Goal: Browse casually: Explore the website without a specific task or goal

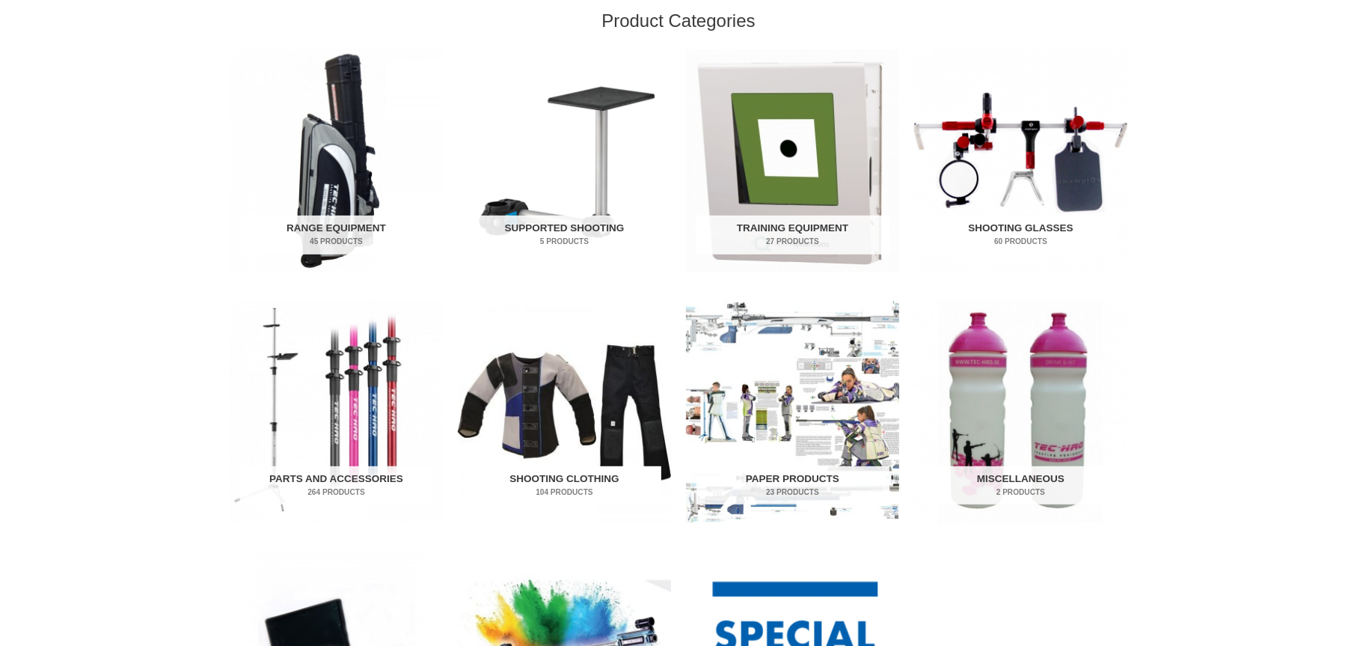
scroll to position [524, 0]
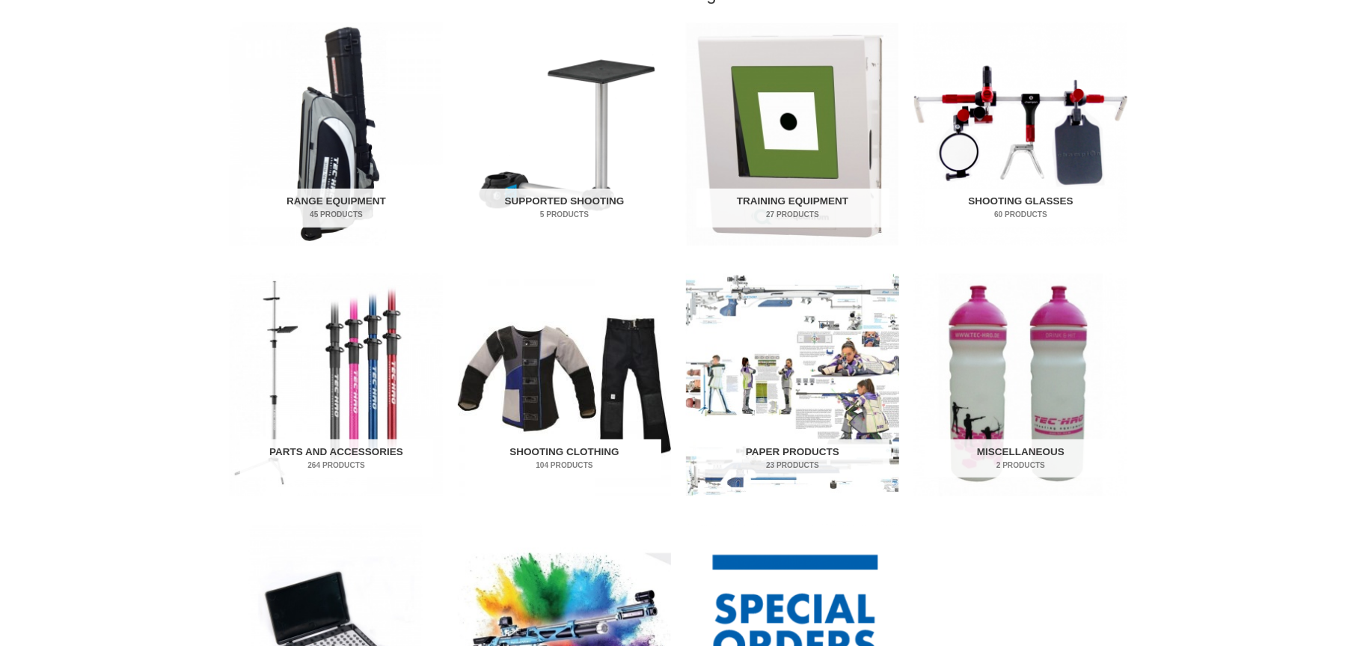
click at [548, 388] on img "Visit product category Shooting Clothing" at bounding box center [564, 385] width 213 height 222
click at [571, 368] on img "Visit product category Shooting Clothing" at bounding box center [564, 385] width 213 height 222
click at [499, 361] on img "Visit product category Shooting Clothing" at bounding box center [564, 385] width 213 height 222
click at [516, 374] on img "Visit product category Shooting Clothing" at bounding box center [564, 385] width 213 height 222
click at [527, 370] on img "Visit product category Shooting Clothing" at bounding box center [564, 385] width 213 height 222
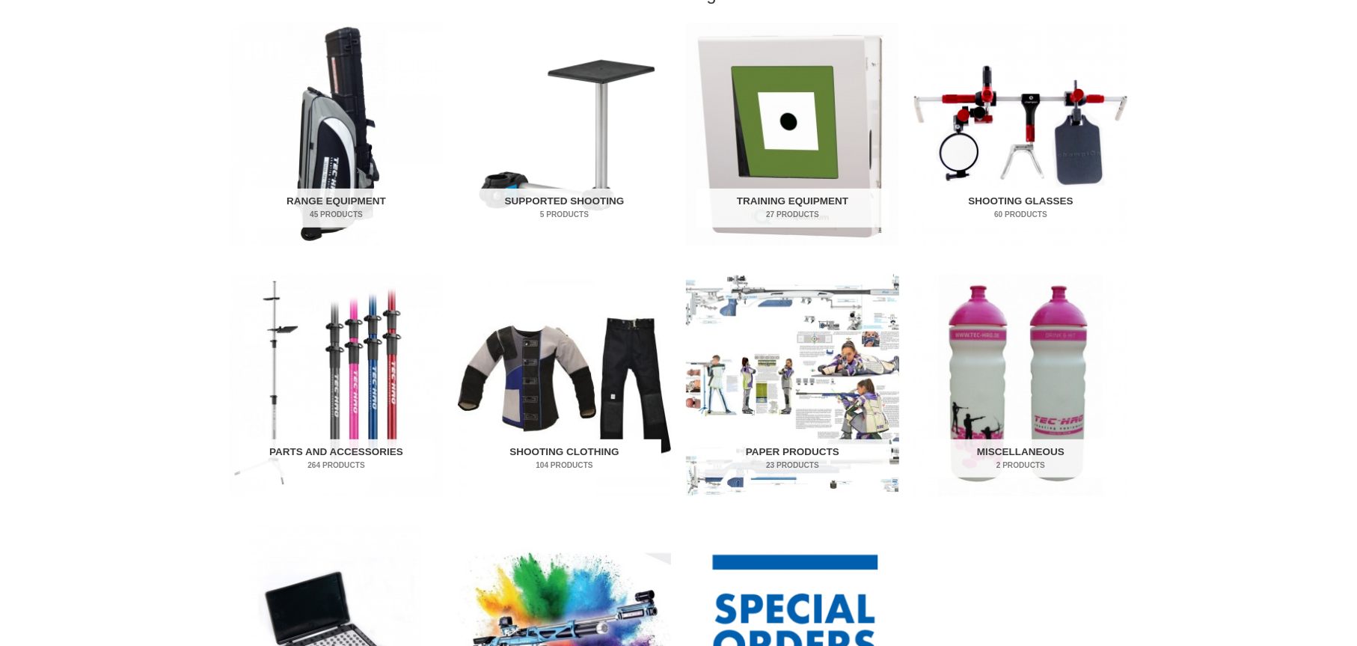
click at [527, 370] on img "Visit product category Shooting Clothing" at bounding box center [564, 385] width 213 height 222
drag, startPoint x: 489, startPoint y: 423, endPoint x: 518, endPoint y: 411, distance: 30.8
click at [489, 423] on img "Visit product category Shooting Clothing" at bounding box center [564, 385] width 213 height 222
click at [534, 405] on img "Visit product category Shooting Clothing" at bounding box center [564, 385] width 213 height 222
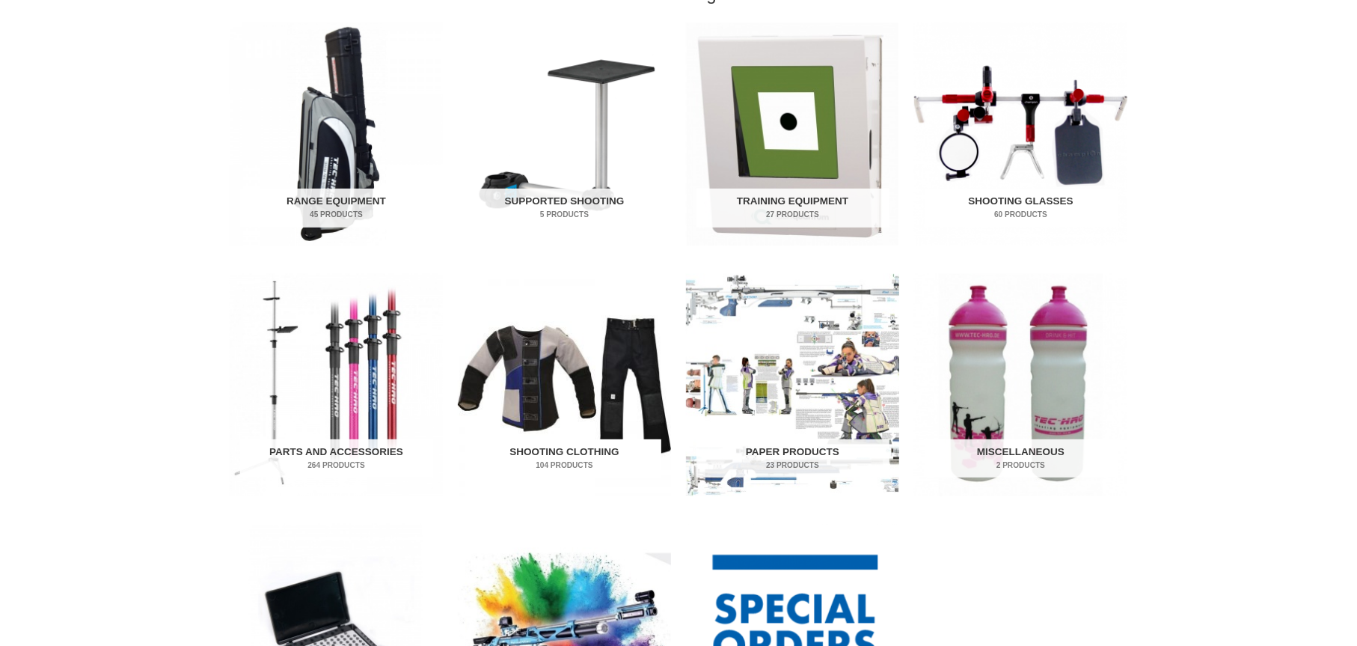
click at [534, 405] on img "Visit product category Shooting Clothing" at bounding box center [564, 385] width 213 height 222
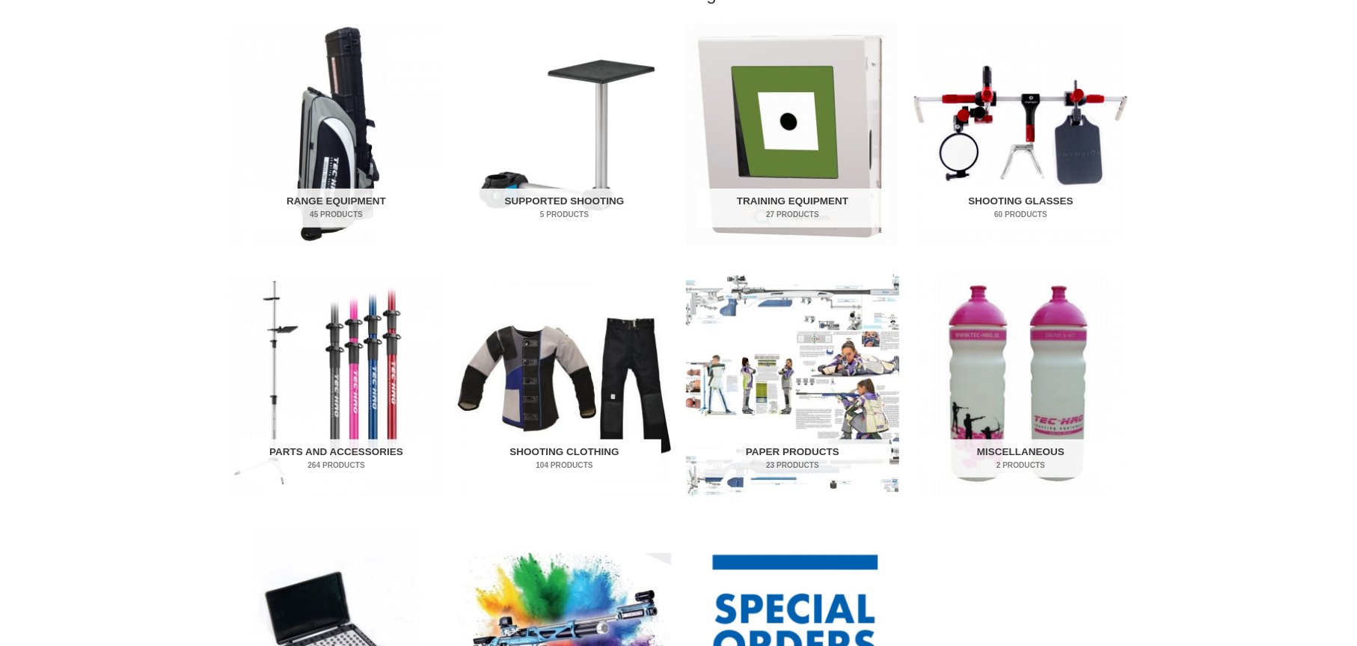
click at [580, 373] on img "Visit product category Shooting Clothing" at bounding box center [564, 385] width 213 height 222
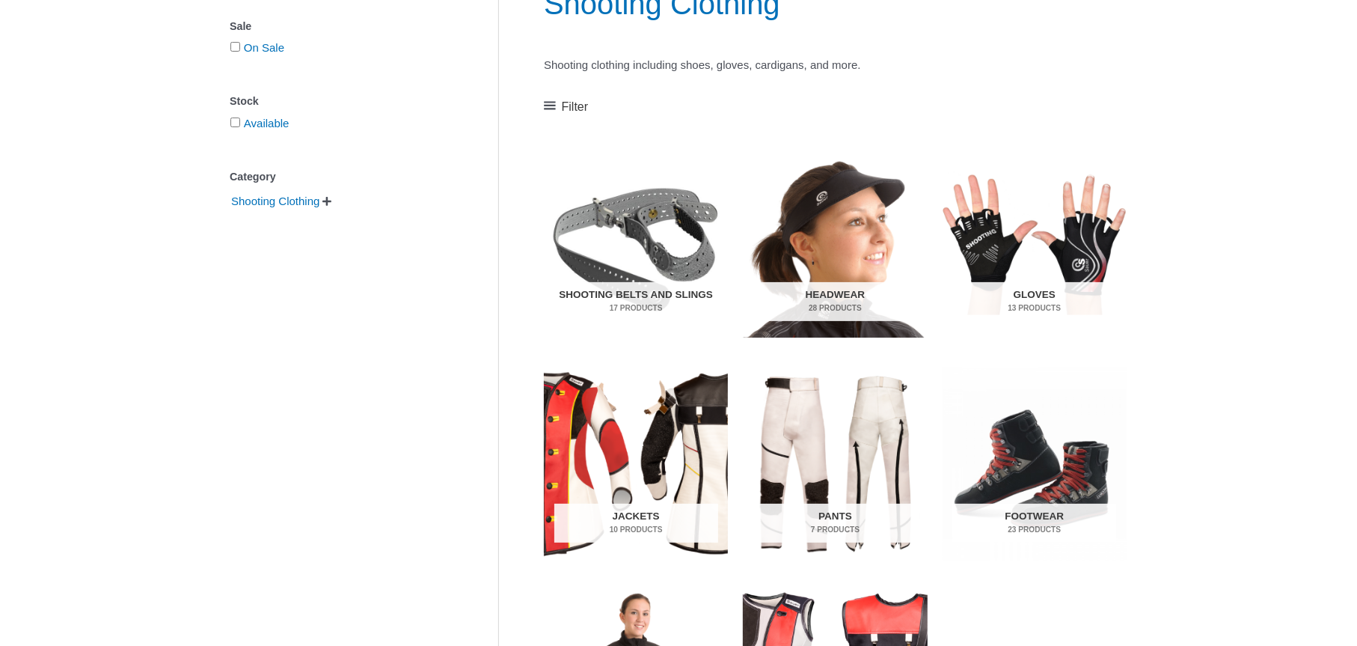
scroll to position [224, 0]
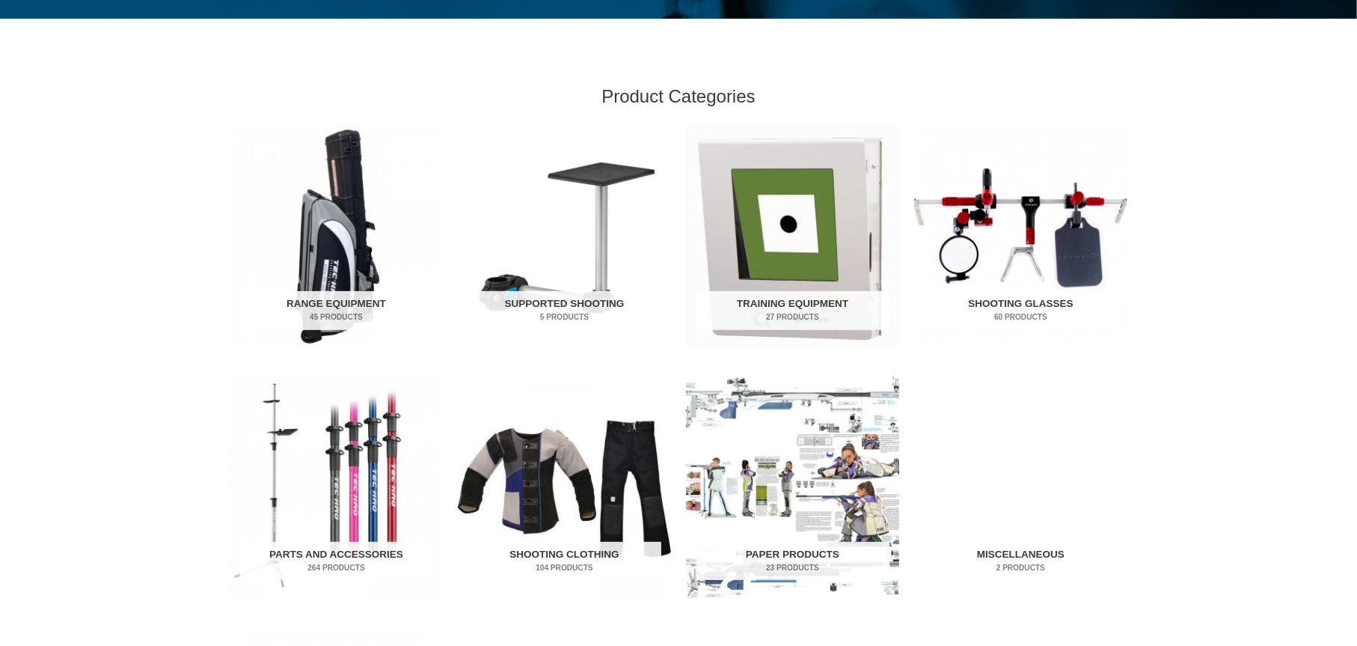
scroll to position [449, 0]
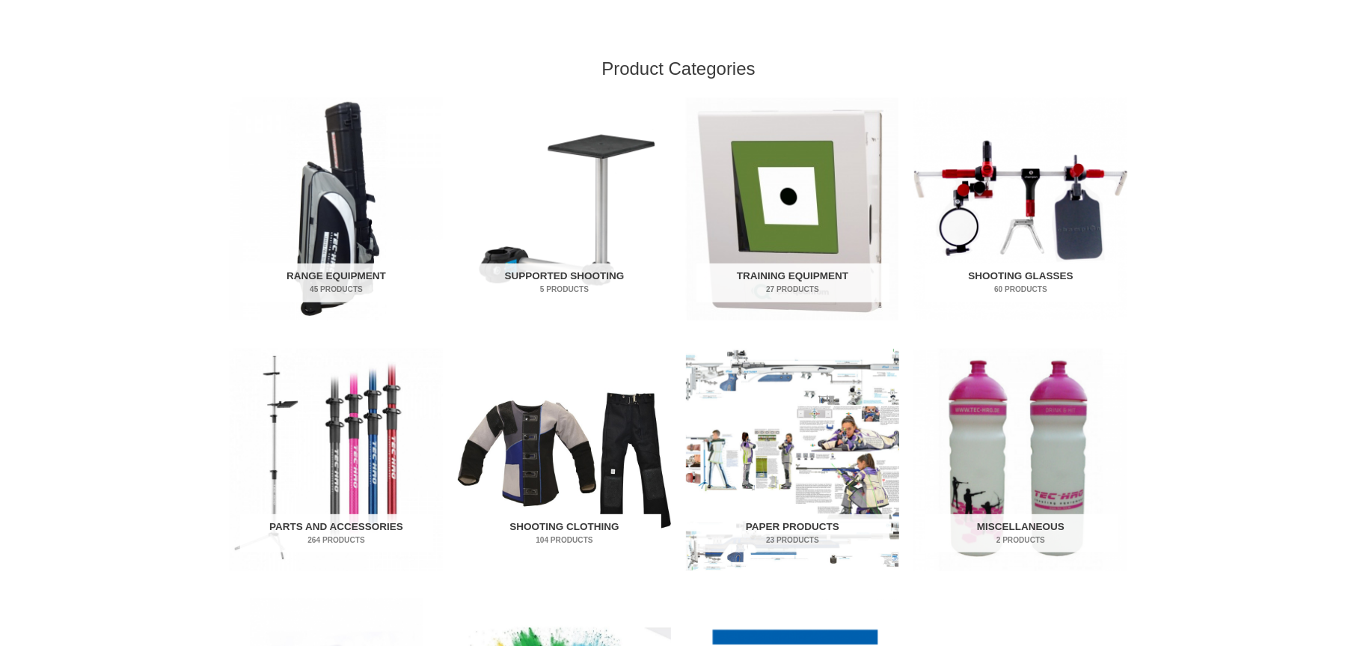
click at [598, 361] on img "Visit product category Shooting Clothing" at bounding box center [564, 460] width 213 height 222
click at [562, 477] on img "Visit product category Shooting Clothing" at bounding box center [564, 460] width 213 height 222
click at [561, 474] on img "Visit product category Shooting Clothing" at bounding box center [564, 460] width 213 height 222
click at [1049, 230] on img "Visit product category Shooting Glasses" at bounding box center [1020, 209] width 213 height 222
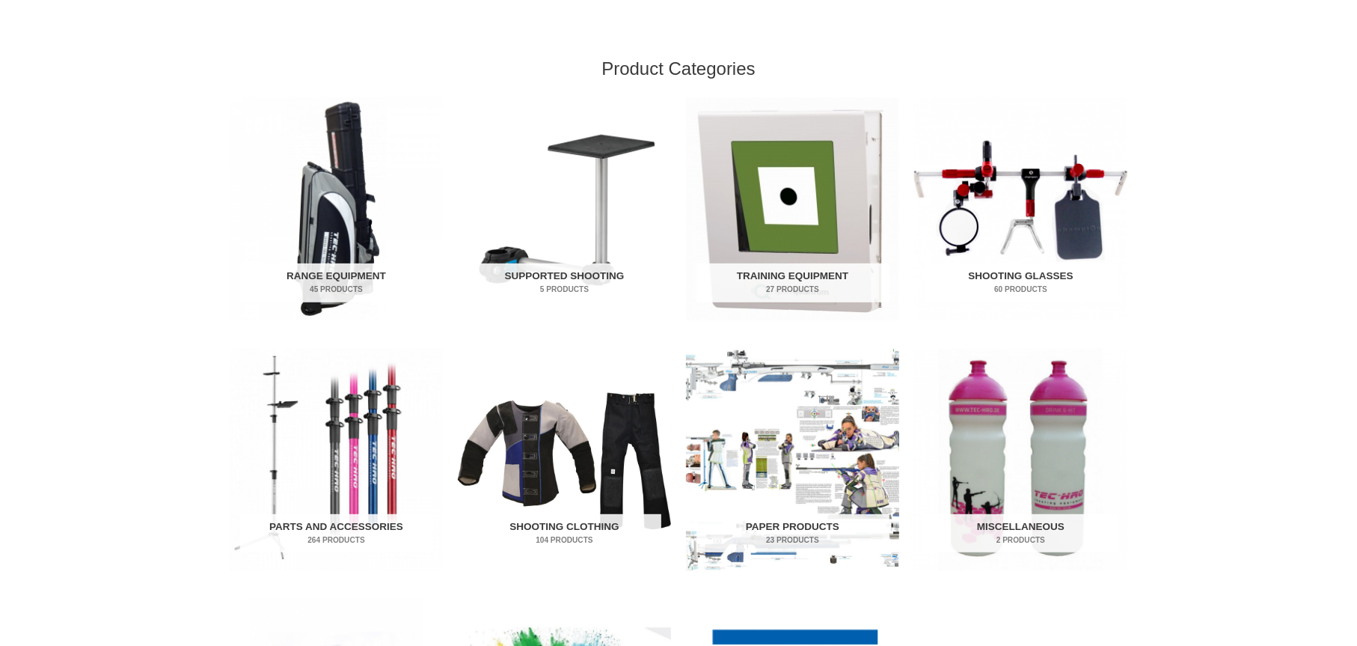
click at [1032, 191] on img "Visit product category Shooting Glasses" at bounding box center [1020, 209] width 213 height 222
click at [1029, 191] on img "Visit product category Shooting Glasses" at bounding box center [1020, 209] width 213 height 222
click at [982, 370] on img "Visit product category Miscellaneous" at bounding box center [1020, 460] width 213 height 222
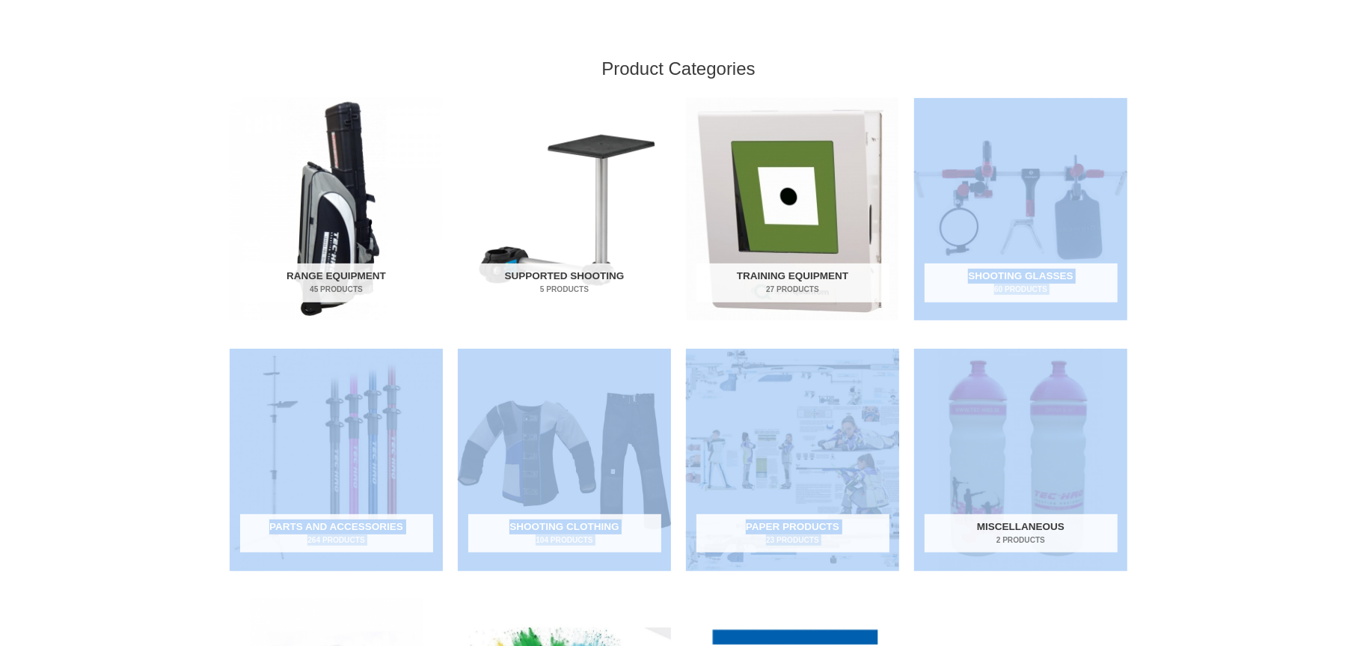
click at [901, 335] on ul "Range Equipment 45 Products Supported Shooting 5 Products Training Equipment 27…" at bounding box center [679, 473] width 898 height 751
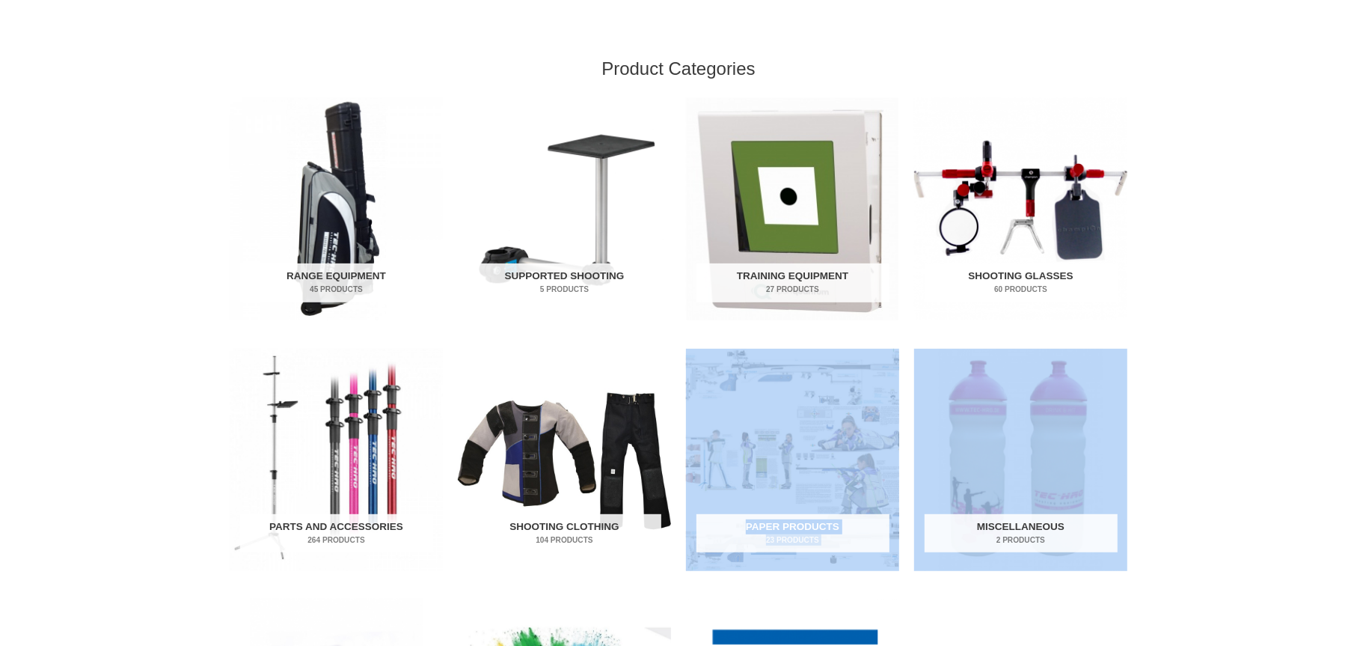
click at [1058, 256] on img "Visit product category Shooting Glasses" at bounding box center [1020, 209] width 213 height 222
click at [1055, 251] on img "Visit product category Shooting Glasses" at bounding box center [1020, 209] width 213 height 222
click at [1054, 251] on img "Visit product category Shooting Glasses" at bounding box center [1020, 209] width 213 height 222
click at [1067, 200] on img "Visit product category Shooting Glasses" at bounding box center [1020, 209] width 213 height 222
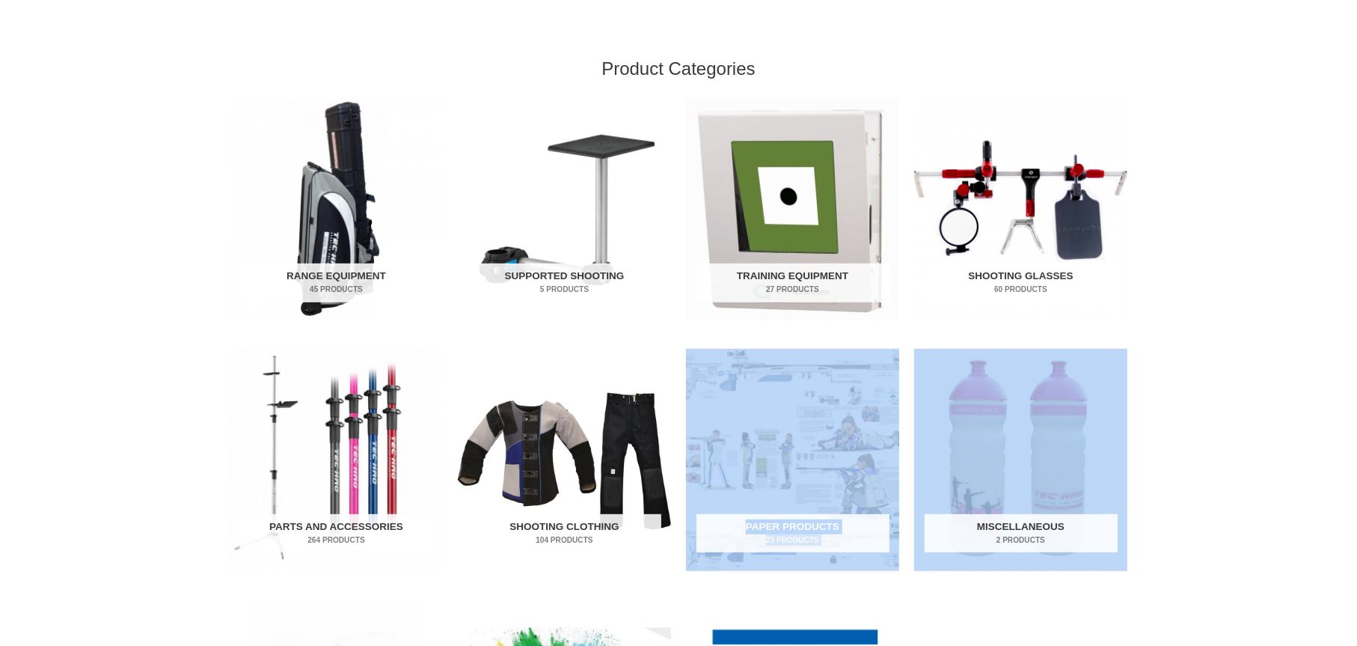
click at [1068, 199] on img "Visit product category Shooting Glasses" at bounding box center [1020, 209] width 213 height 222
click at [1068, 198] on img "Visit product category Shooting Glasses" at bounding box center [1020, 209] width 213 height 222
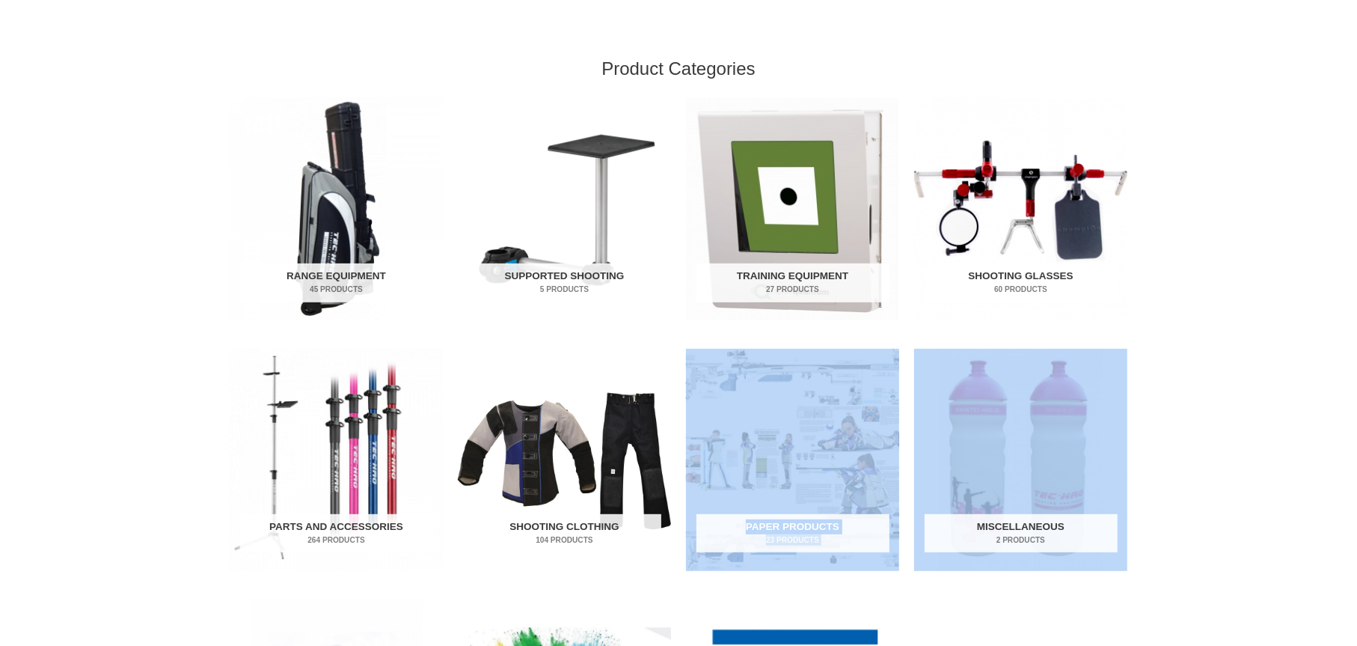
click at [1068, 198] on img "Visit product category Shooting Glasses" at bounding box center [1020, 209] width 213 height 222
drag, startPoint x: 1068, startPoint y: 198, endPoint x: 1094, endPoint y: 174, distance: 34.9
click at [1088, 184] on img "Visit product category Shooting Glasses" at bounding box center [1020, 209] width 213 height 222
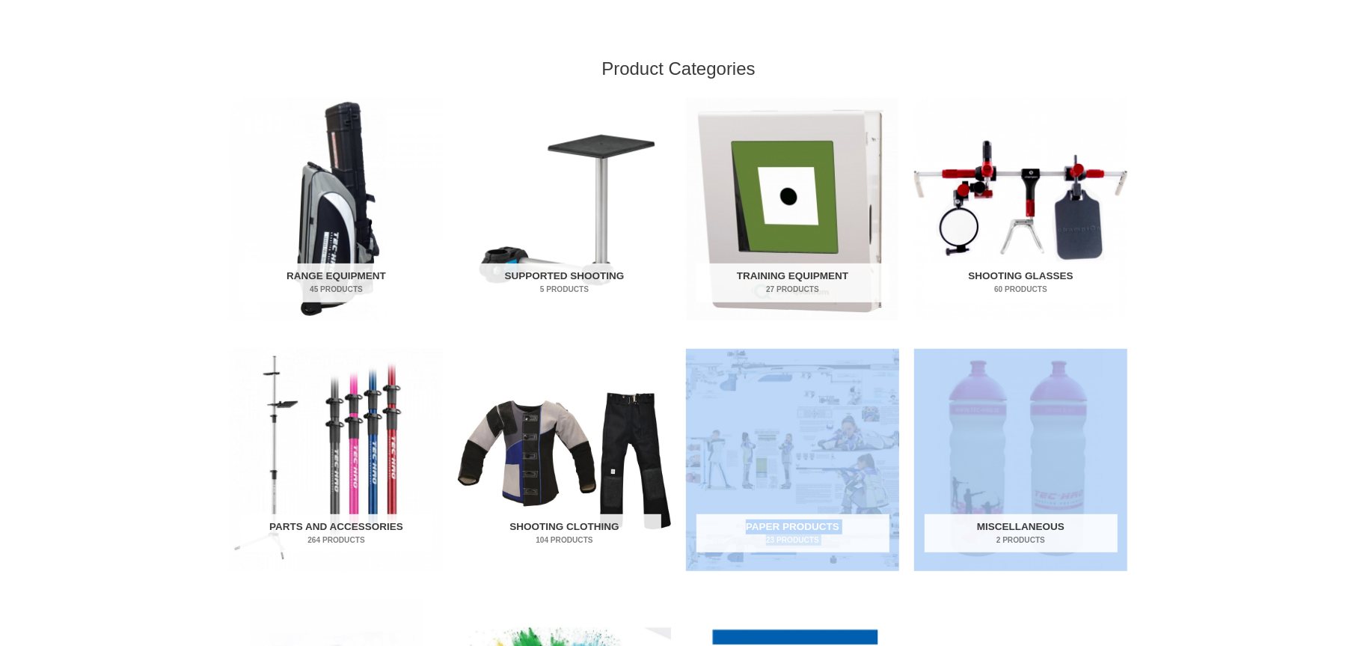
click at [1094, 174] on img "Visit product category Shooting Glasses" at bounding box center [1020, 209] width 213 height 222
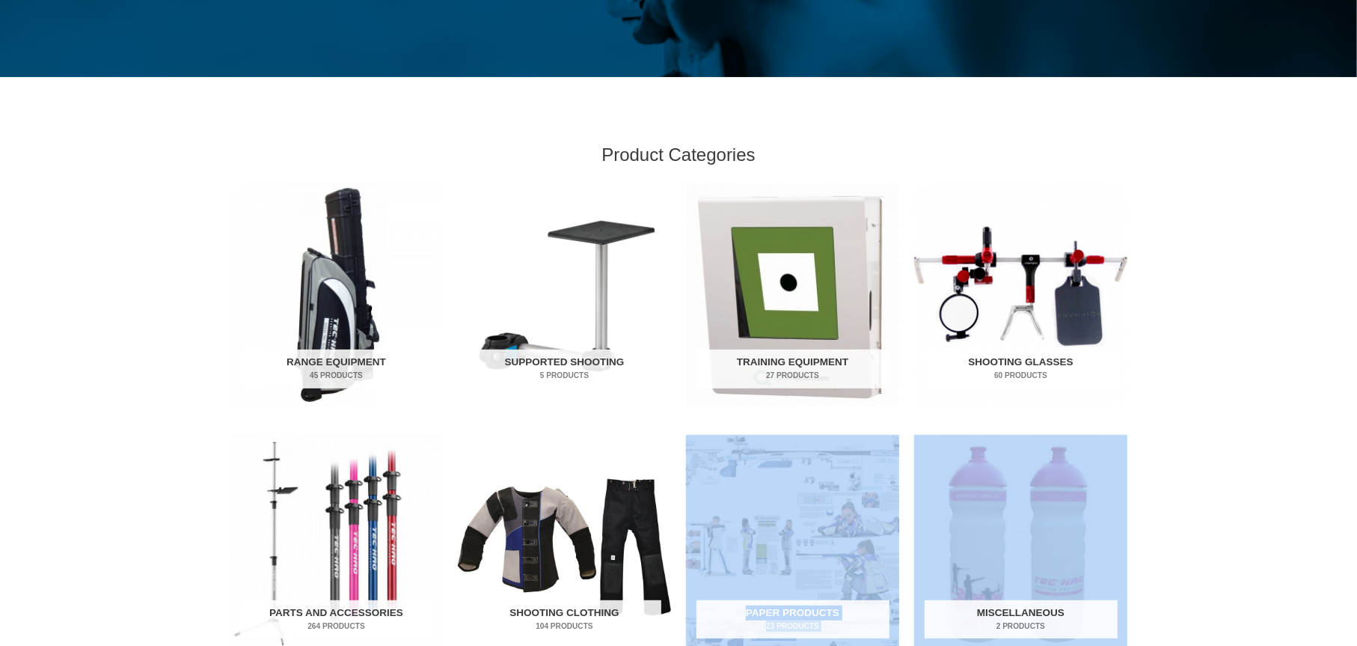
scroll to position [374, 0]
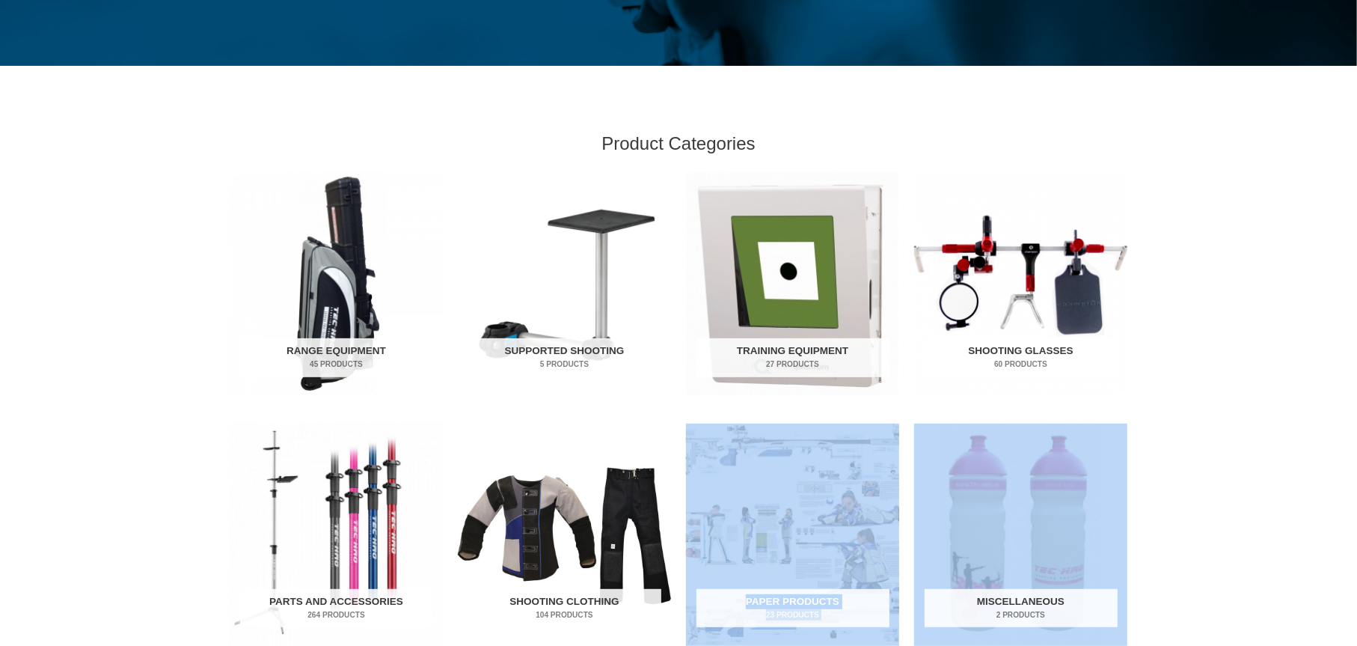
click at [1000, 284] on img "Visit product category Shooting Glasses" at bounding box center [1020, 284] width 213 height 222
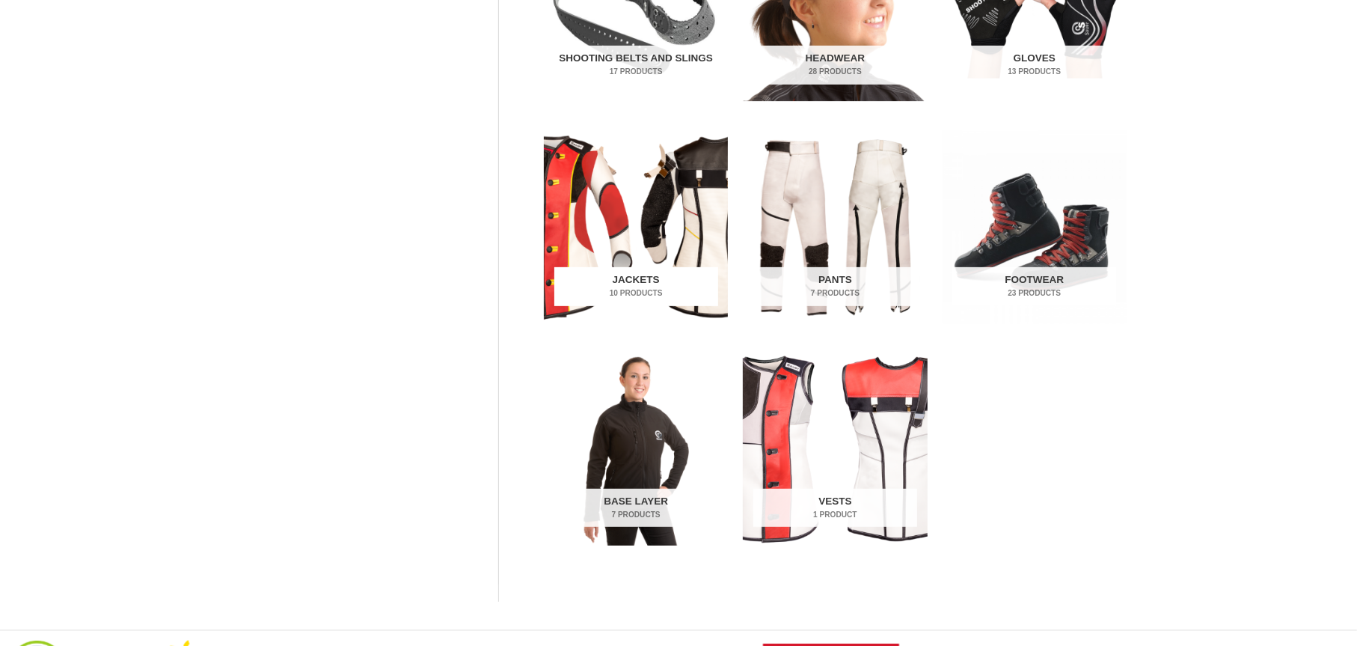
scroll to position [449, 0]
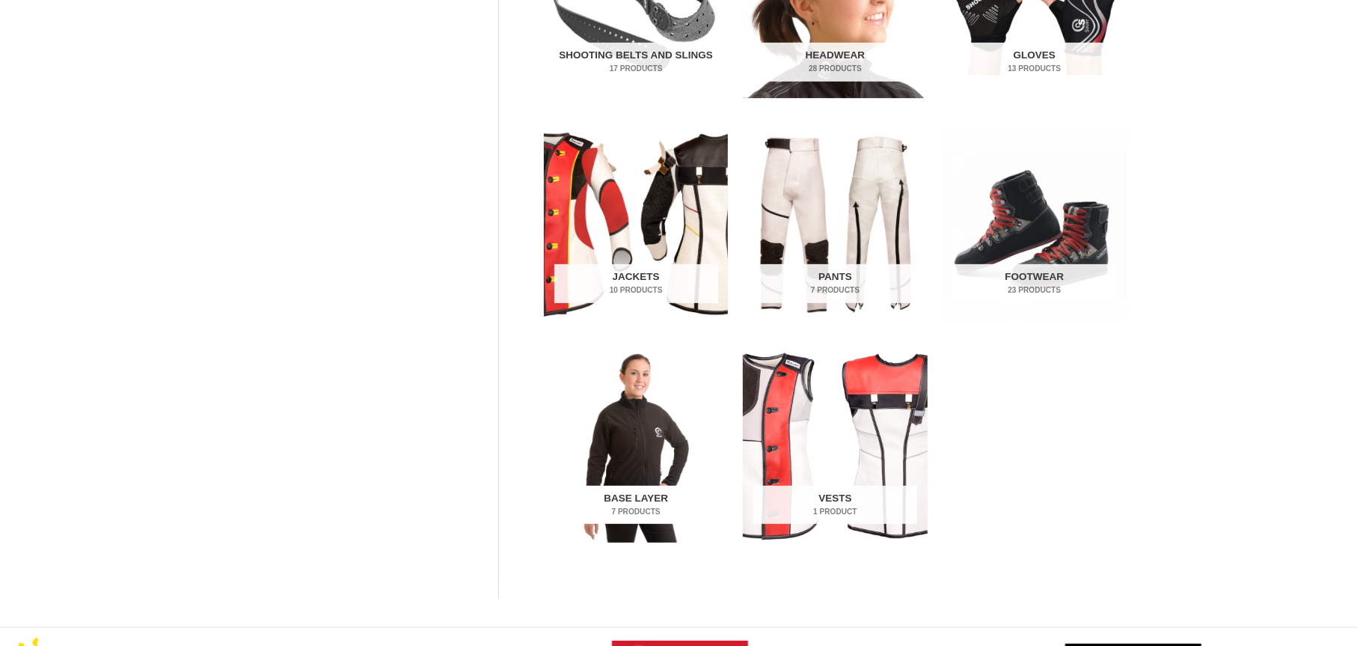
click at [650, 453] on img "Visit product category Base Layer" at bounding box center [636, 445] width 184 height 193
click at [660, 453] on img "Visit product category Base Layer" at bounding box center [636, 445] width 184 height 193
click at [643, 438] on img "Visit product category Base Layer" at bounding box center [636, 445] width 184 height 193
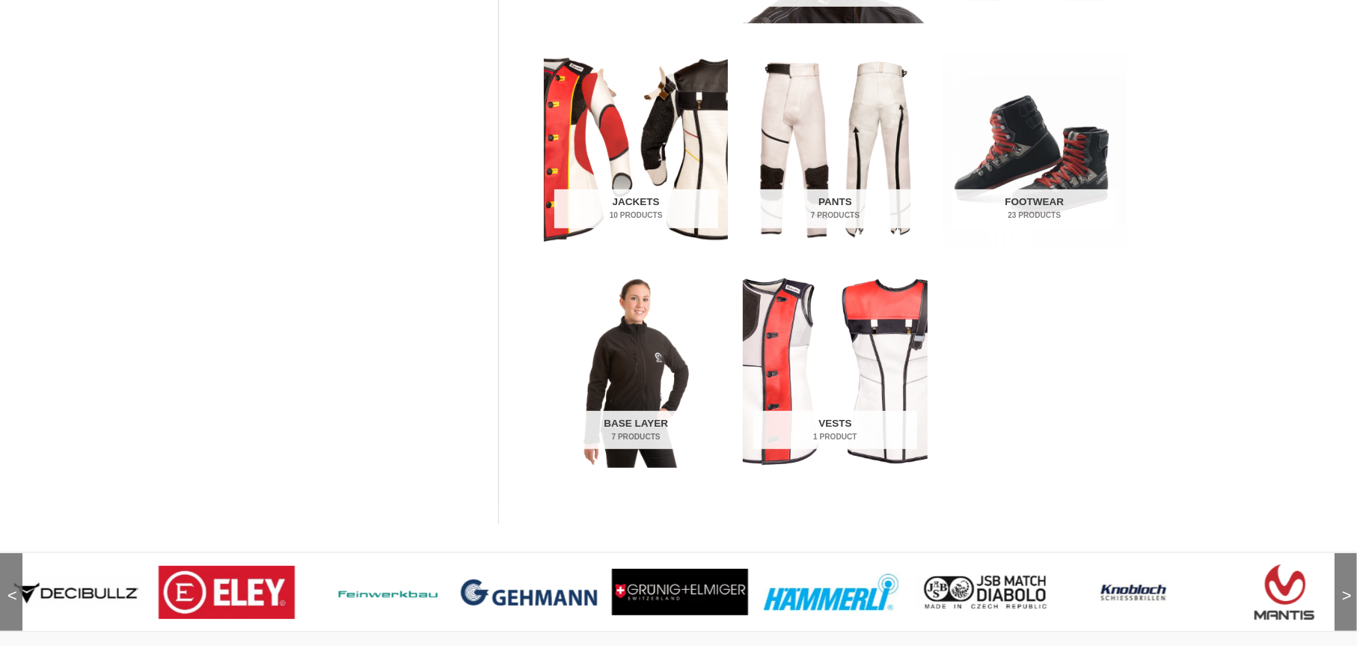
click at [377, 597] on img at bounding box center [378, 591] width 136 height 19
click at [370, 582] on img at bounding box center [378, 591] width 136 height 19
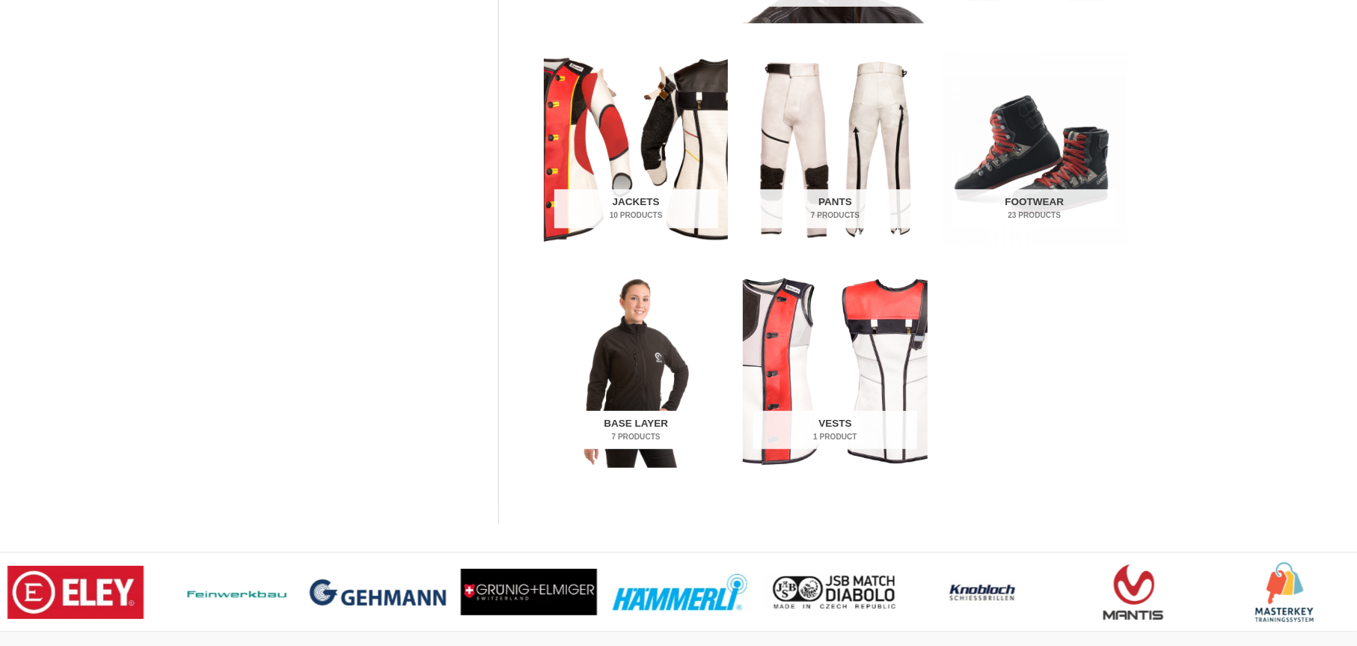
click at [685, 368] on img "Visit product category Base Layer" at bounding box center [636, 370] width 184 height 193
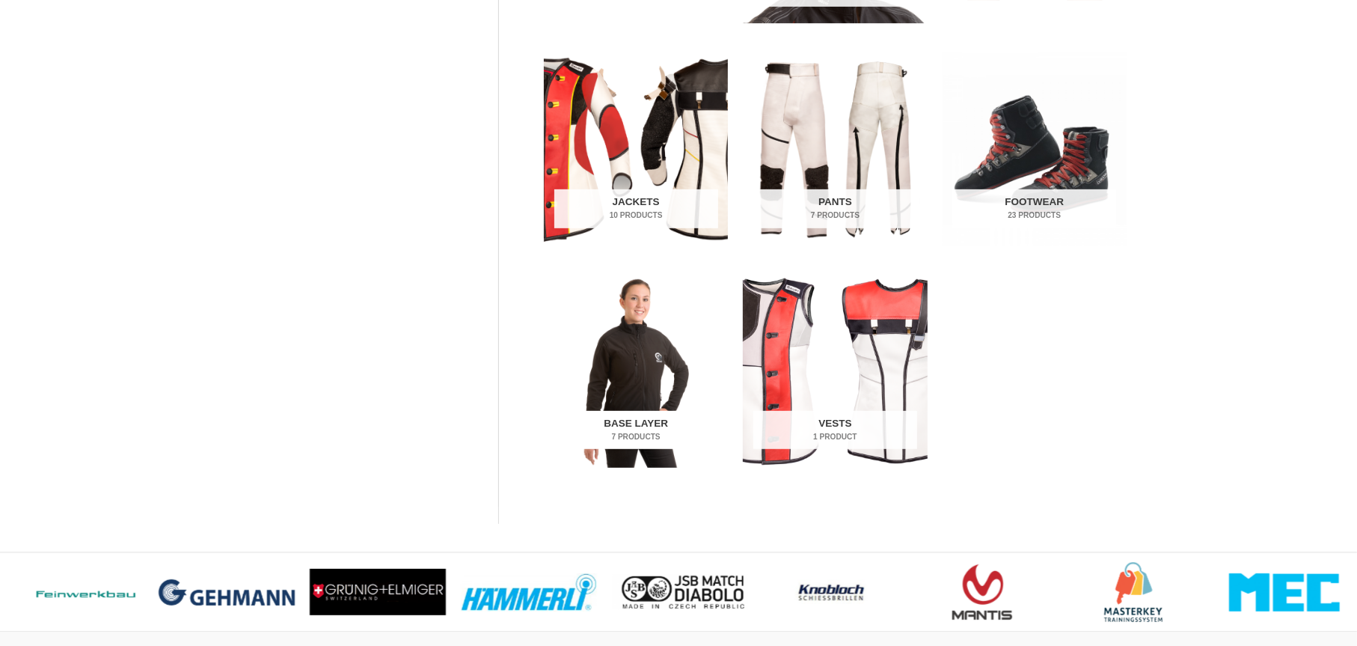
click at [678, 371] on img "Visit product category Base Layer" at bounding box center [636, 370] width 184 height 193
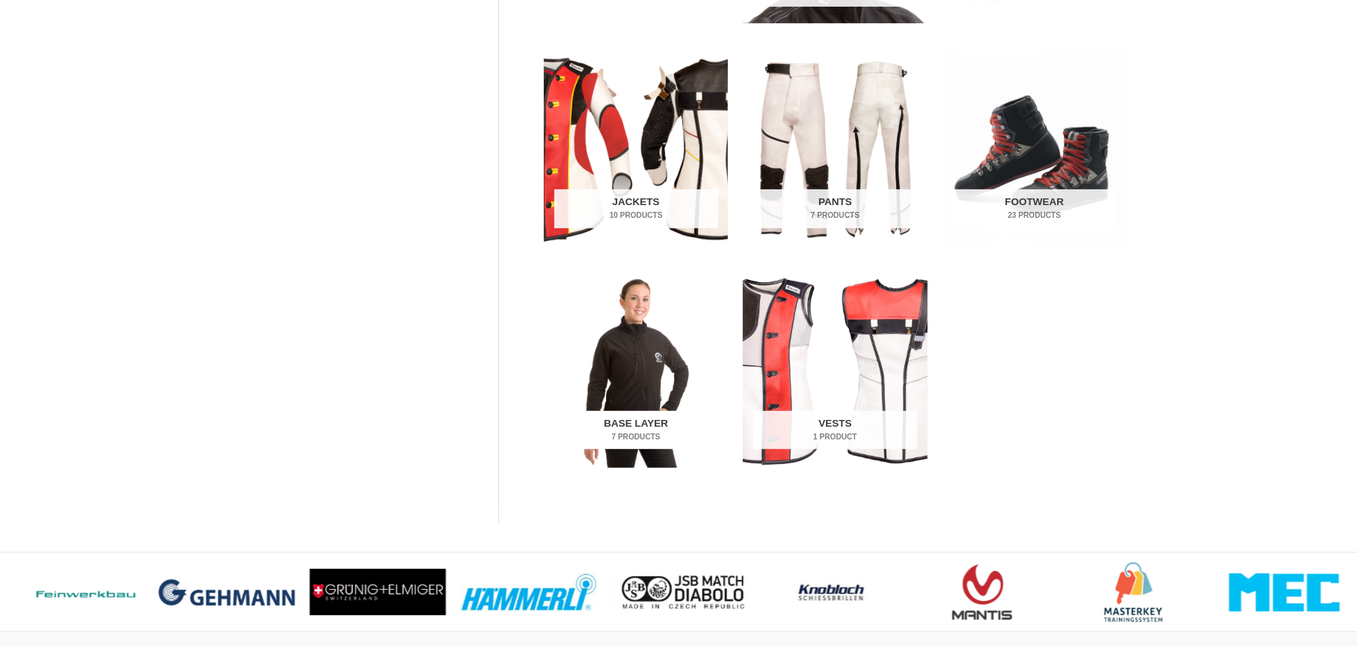
click at [678, 371] on img "Visit product category Base Layer" at bounding box center [636, 370] width 184 height 193
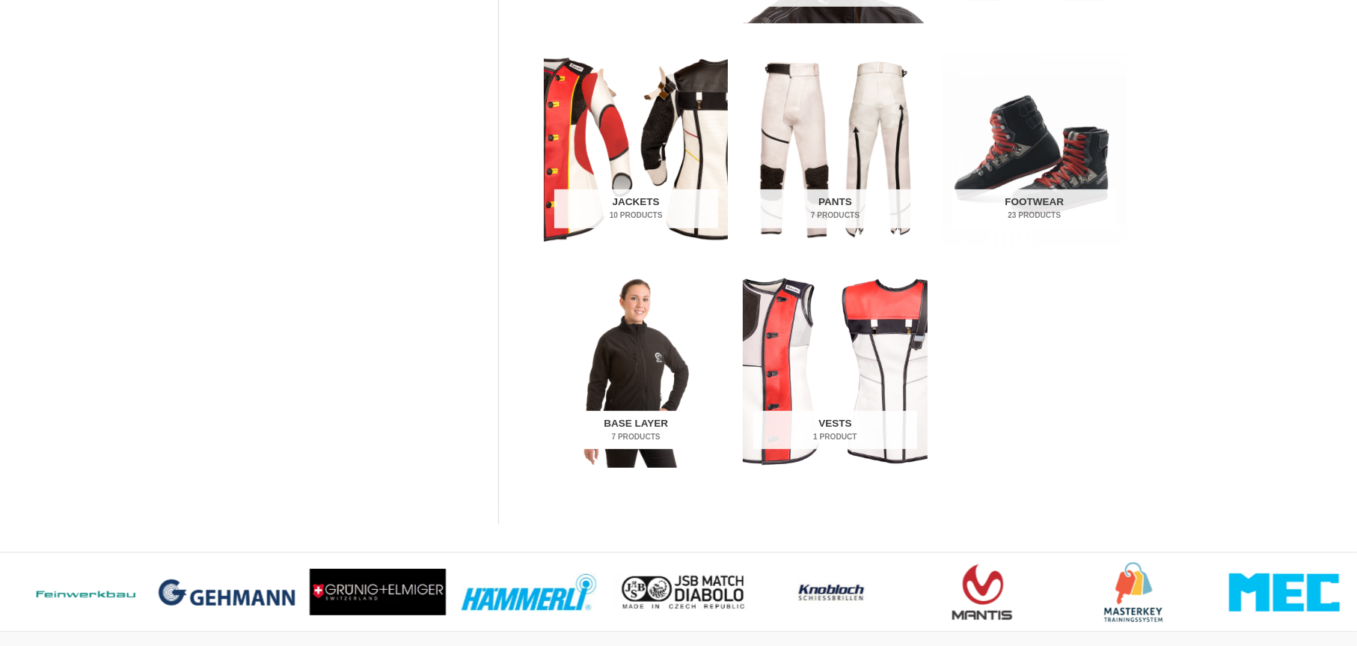
click at [678, 371] on img "Visit product category Base Layer" at bounding box center [636, 370] width 184 height 193
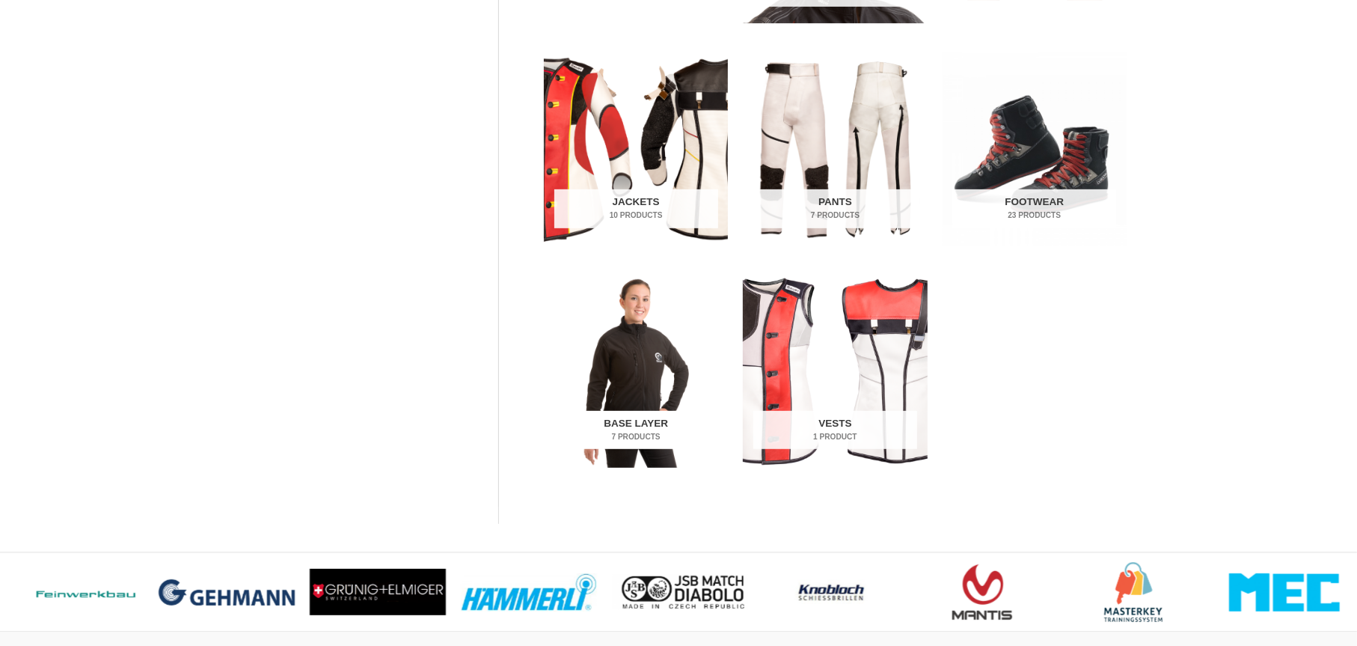
click at [678, 371] on img "Visit product category Base Layer" at bounding box center [636, 370] width 184 height 193
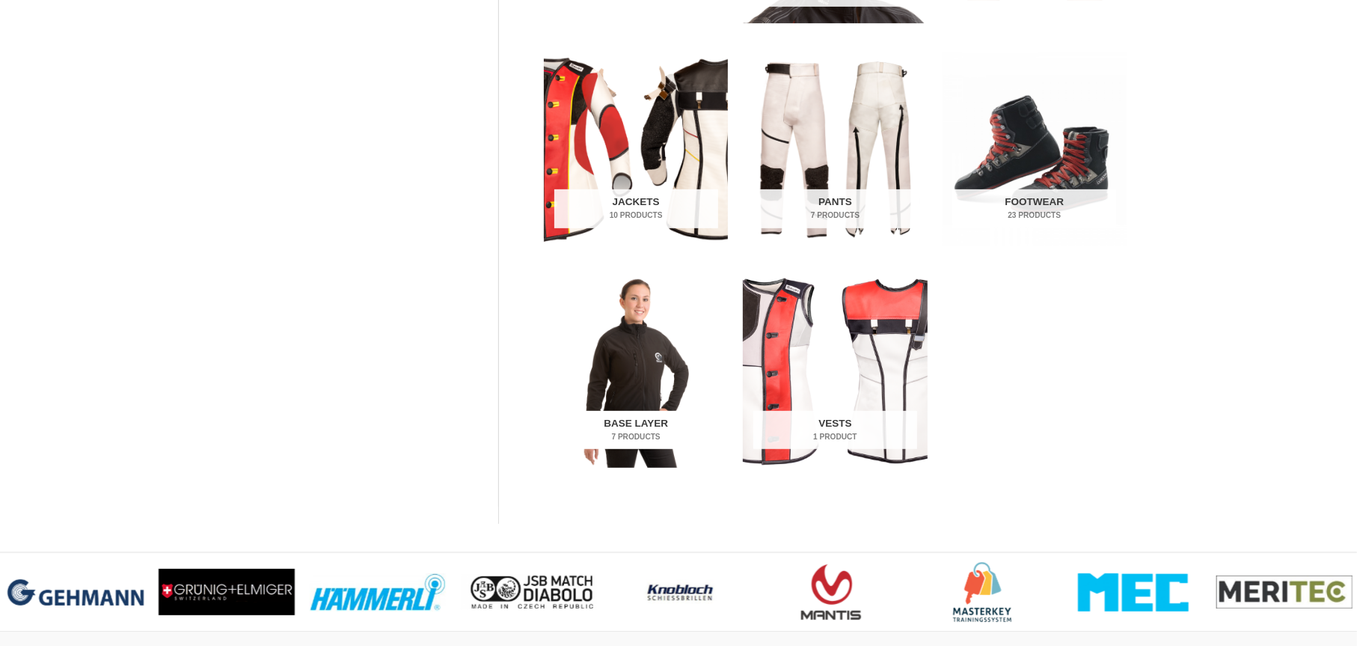
click at [664, 367] on img "Visit product category Base Layer" at bounding box center [636, 370] width 184 height 193
click at [661, 367] on img "Visit product category Base Layer" at bounding box center [636, 370] width 184 height 193
click at [659, 367] on img "Visit product category Base Layer" at bounding box center [636, 370] width 184 height 193
click at [658, 367] on img "Visit product category Base Layer" at bounding box center [636, 370] width 184 height 193
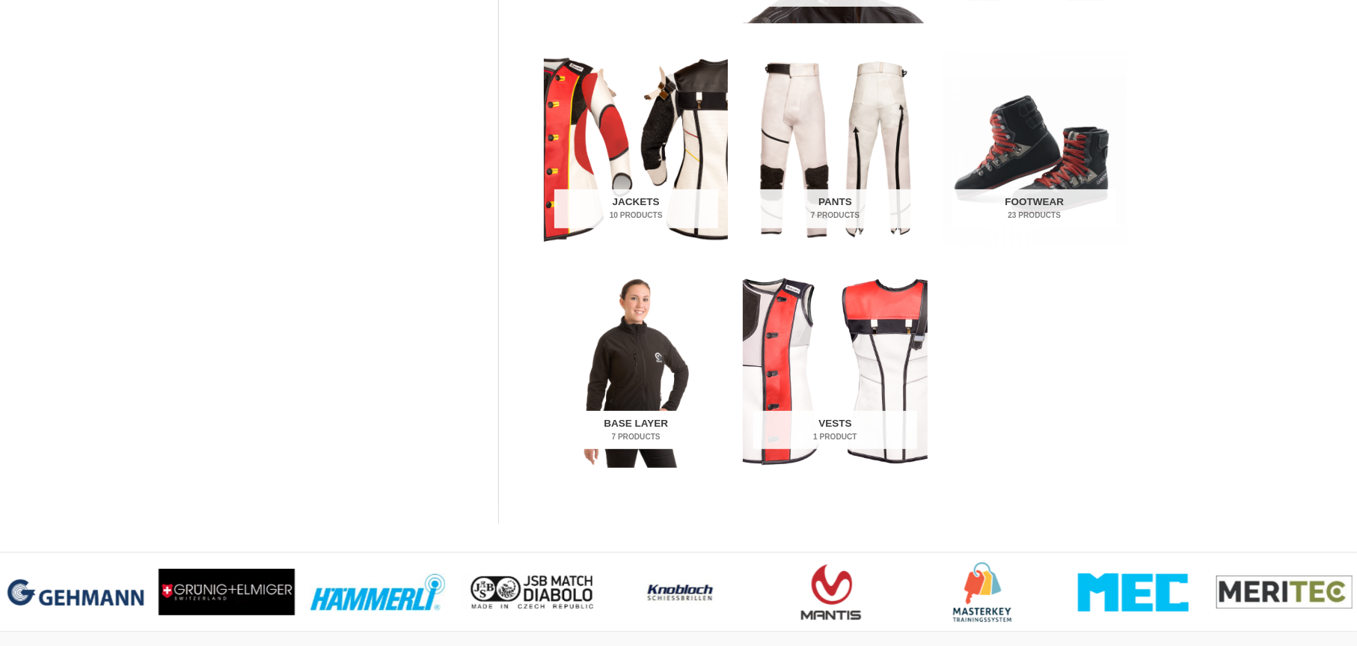
click at [580, 350] on img "Visit product category Base Layer" at bounding box center [636, 370] width 184 height 193
drag, startPoint x: 580, startPoint y: 351, endPoint x: 583, endPoint y: 358, distance: 7.8
click at [580, 354] on img "Visit product category Base Layer" at bounding box center [636, 370] width 184 height 193
click at [583, 358] on img "Visit product category Base Layer" at bounding box center [636, 370] width 184 height 193
click at [583, 360] on img "Visit product category Base Layer" at bounding box center [636, 370] width 184 height 193
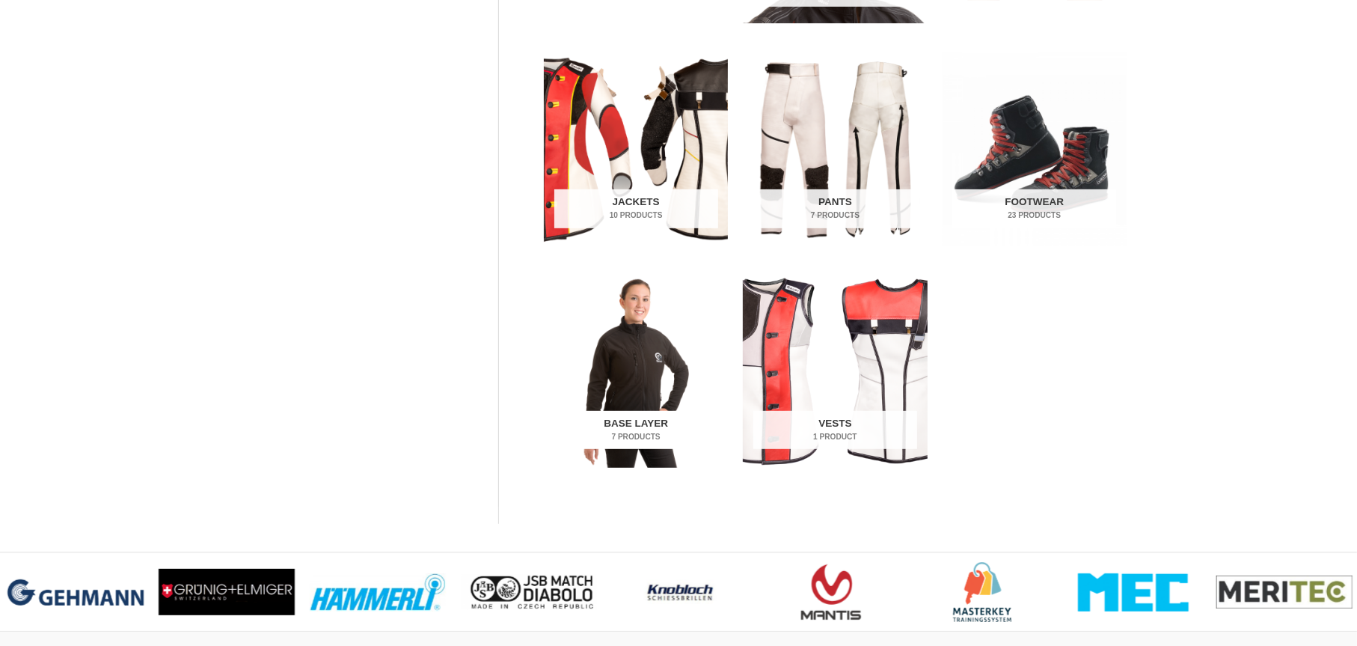
click at [583, 362] on img "Visit product category Base Layer" at bounding box center [636, 370] width 184 height 193
click at [583, 365] on img "Visit product category Base Layer" at bounding box center [636, 370] width 184 height 193
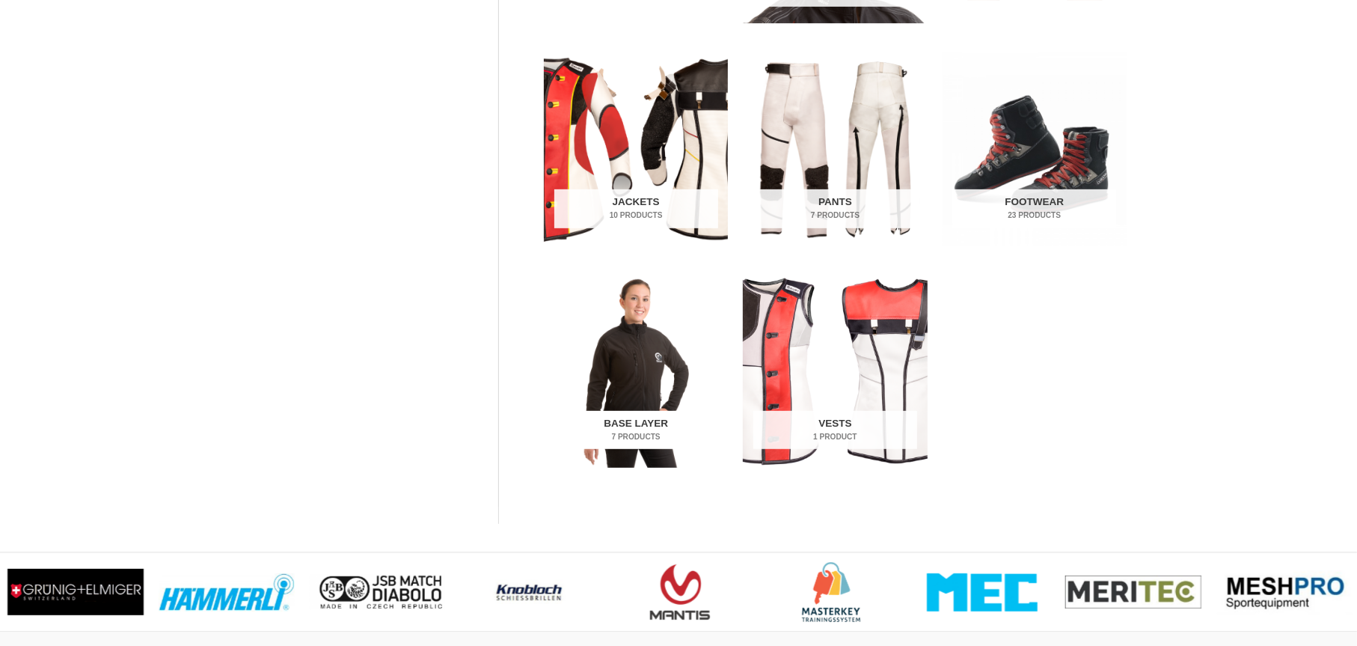
click at [586, 368] on img "Visit product category Base Layer" at bounding box center [636, 370] width 184 height 193
click at [649, 470] on ul "Shooting Belts and Slings 17 Products Headwear 28 Products Gloves 13 Products J…" at bounding box center [835, 164] width 583 height 664
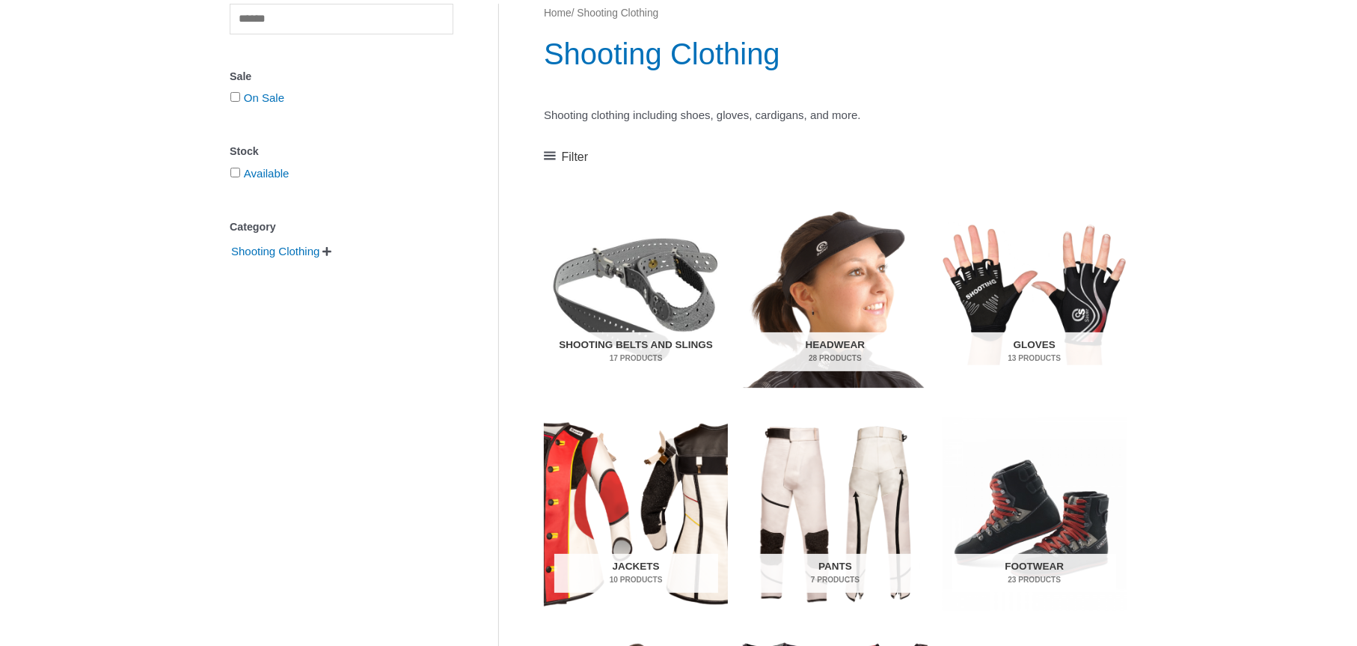
scroll to position [0, 0]
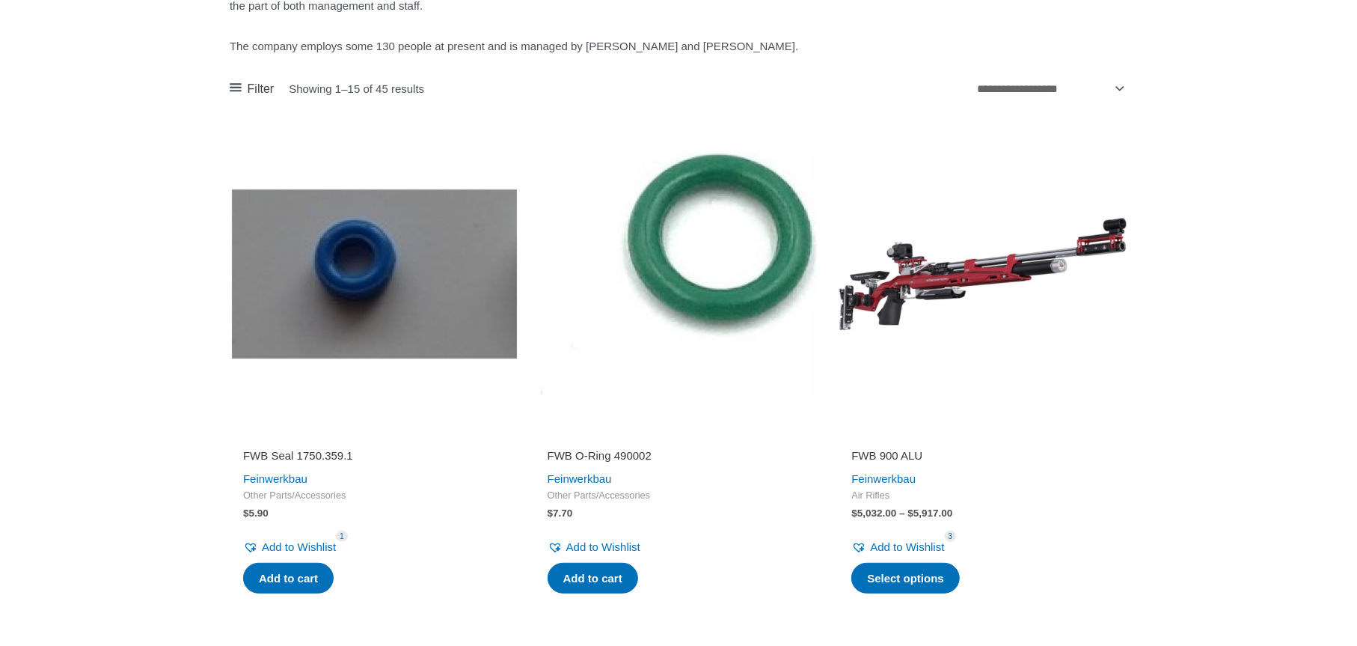
scroll to position [673, 0]
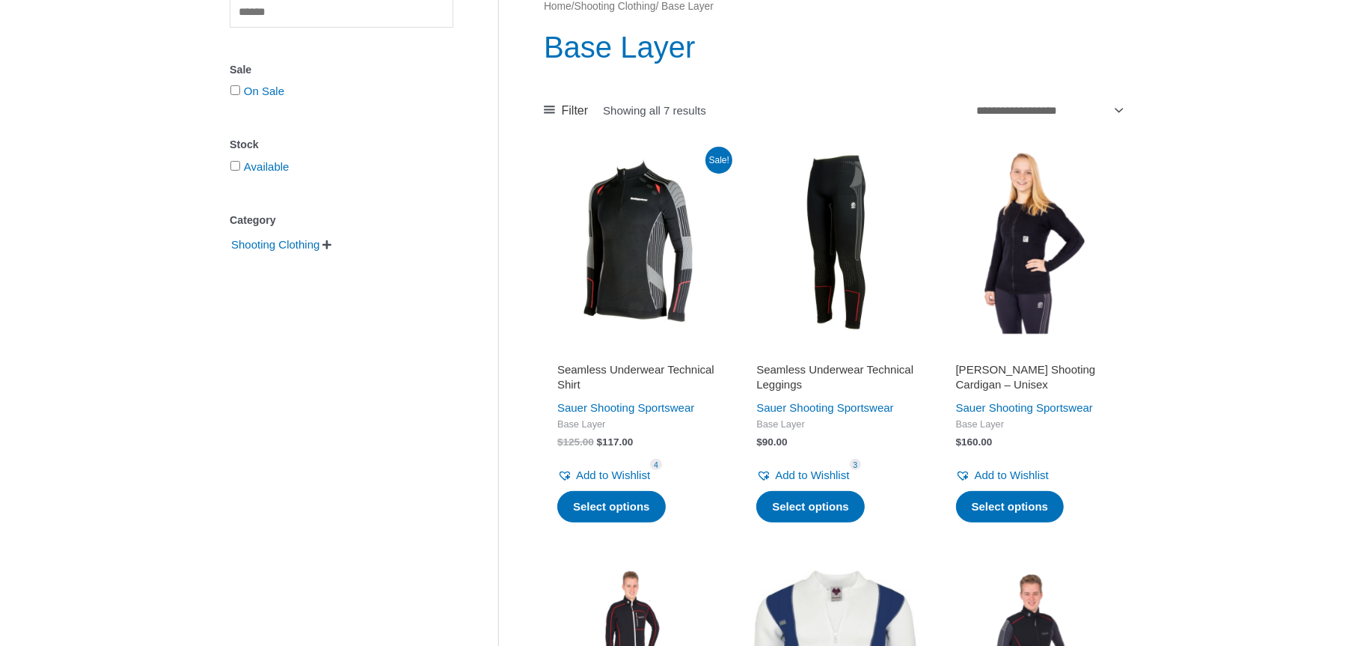
scroll to position [150, 0]
